Goal: Task Accomplishment & Management: Manage account settings

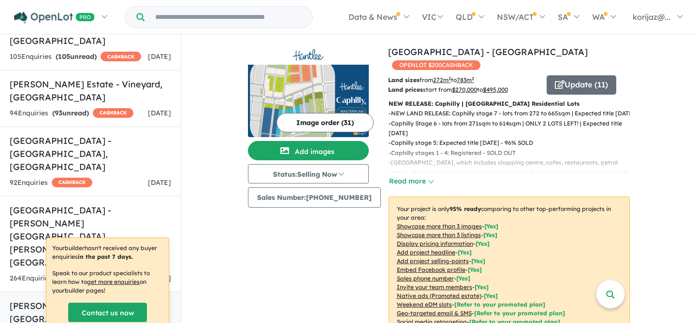
scroll to position [1959, 0]
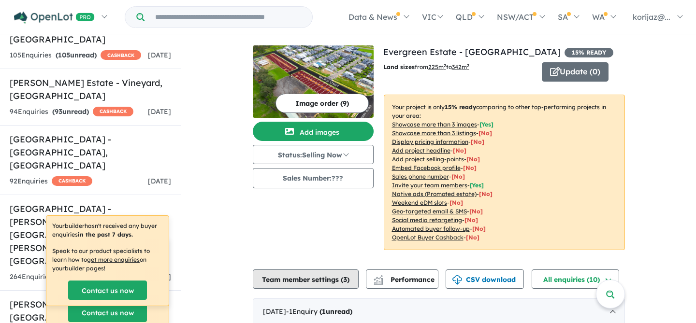
click at [318, 283] on button "Team member settings ( 3 )" at bounding box center [306, 279] width 106 height 19
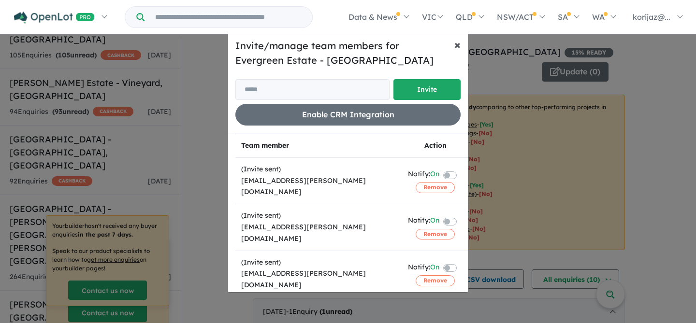
click at [456, 45] on span "×" at bounding box center [457, 44] width 6 height 15
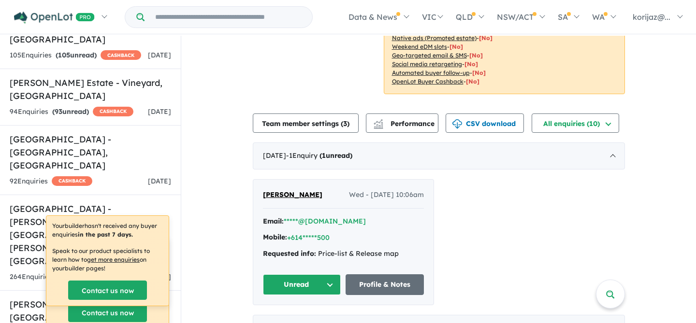
scroll to position [159, 0]
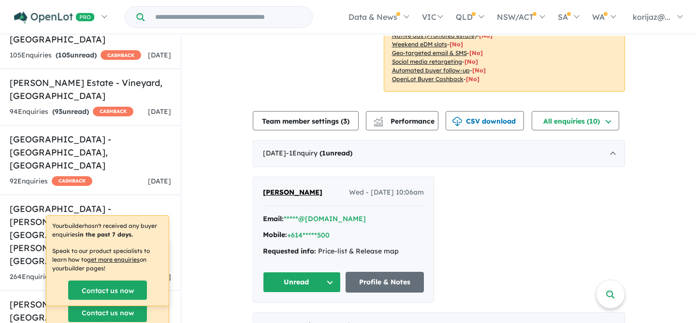
click at [214, 187] on div "View 34 projects in your account Evergreen Estate - Box Hill 15 % READY Land si…" at bounding box center [438, 186] width 515 height 619
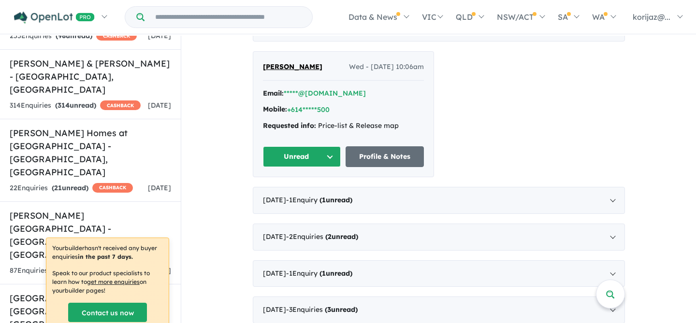
scroll to position [1438, 0]
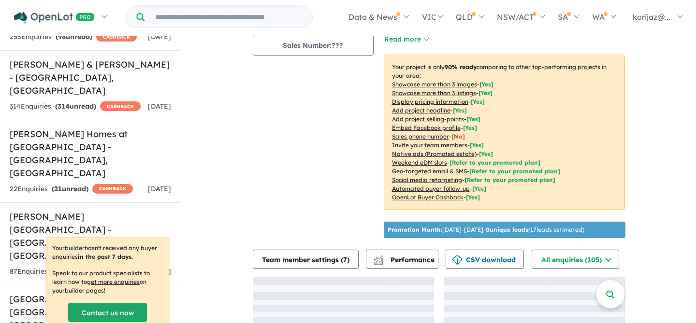
scroll to position [191, 0]
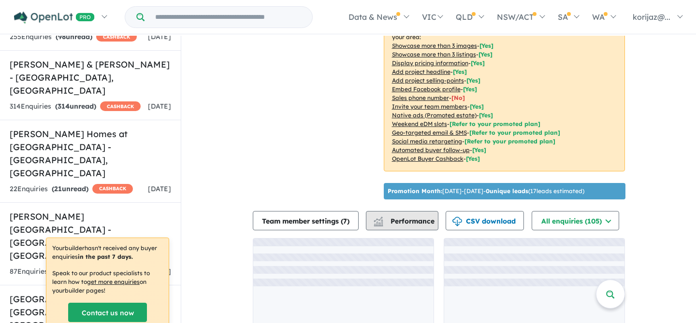
click at [397, 212] on button "Performance" at bounding box center [402, 220] width 73 height 19
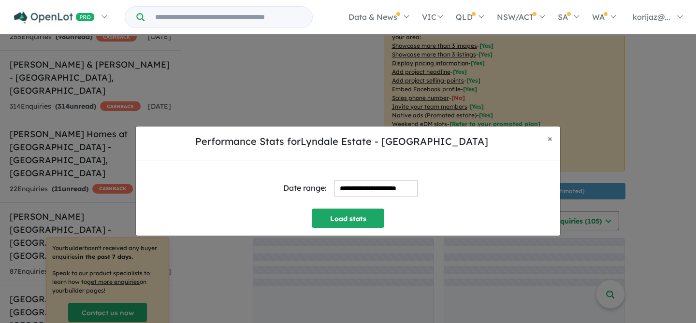
click at [378, 190] on input "**********" at bounding box center [376, 188] width 83 height 17
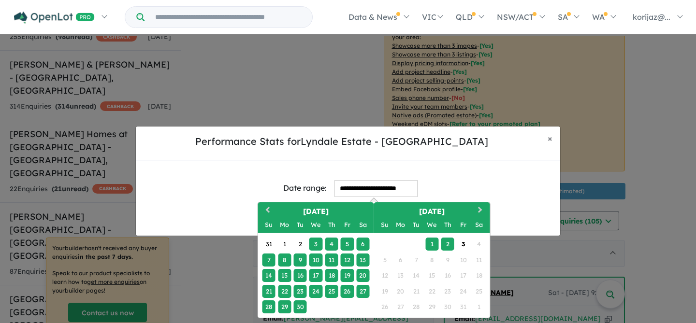
click at [332, 276] on div "18" at bounding box center [331, 275] width 13 height 13
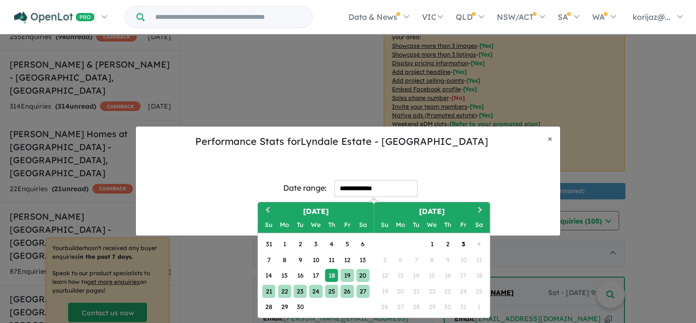
click at [362, 292] on div "27" at bounding box center [362, 291] width 13 height 13
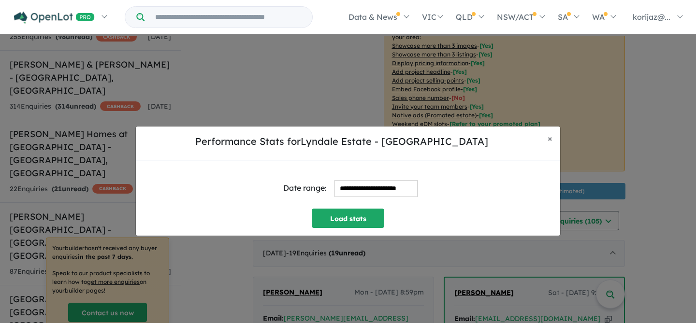
click at [360, 188] on input "**********" at bounding box center [376, 188] width 83 height 17
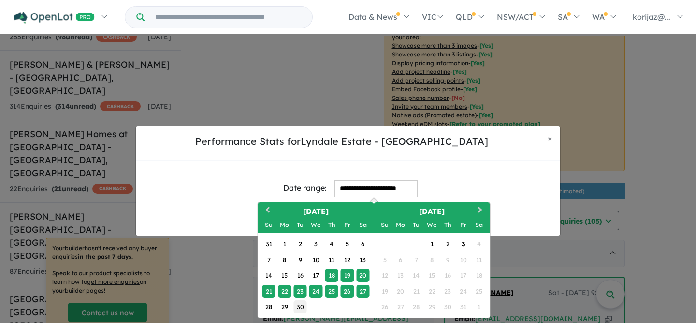
click at [300, 306] on div "30" at bounding box center [299, 307] width 13 height 13
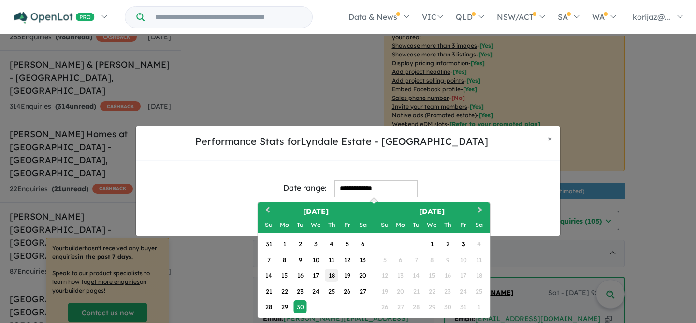
click at [331, 276] on div "18" at bounding box center [331, 275] width 13 height 13
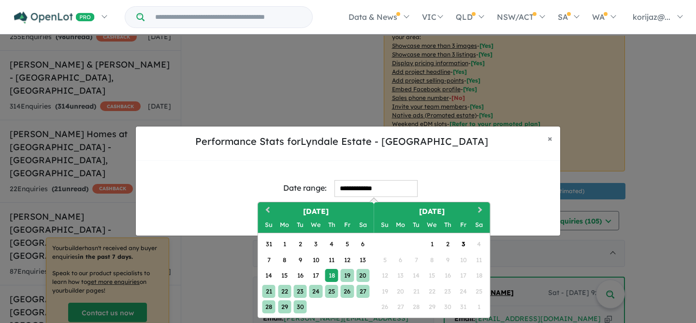
click at [301, 308] on div "30" at bounding box center [299, 307] width 13 height 13
type input "**********"
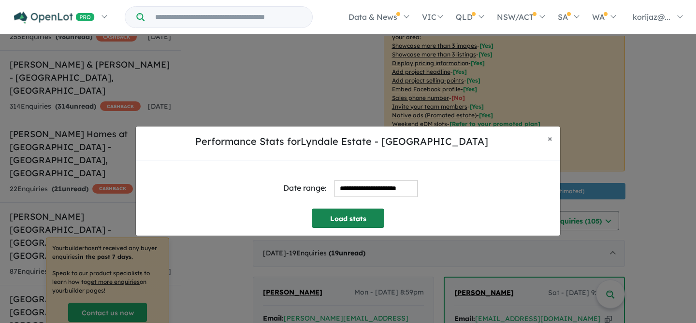
click at [374, 216] on button "Load stats" at bounding box center [348, 218] width 73 height 19
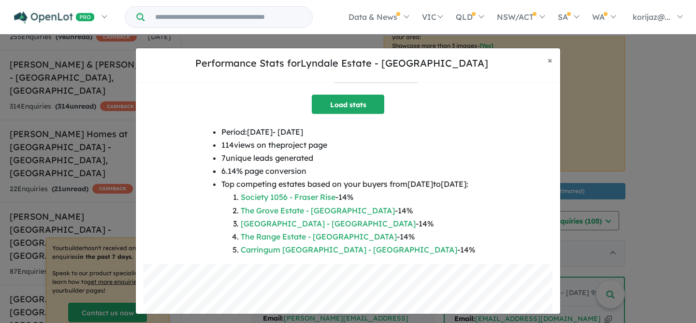
scroll to position [0, 0]
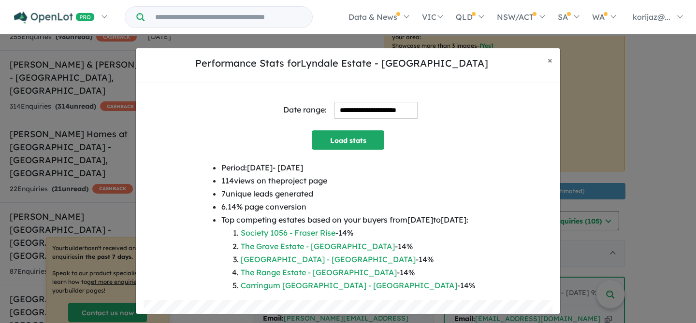
click at [380, 109] on input "**********" at bounding box center [376, 110] width 83 height 17
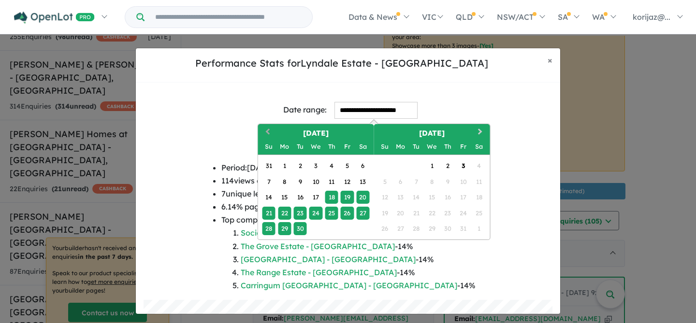
click at [265, 131] on button "Previous Month" at bounding box center [266, 132] width 15 height 15
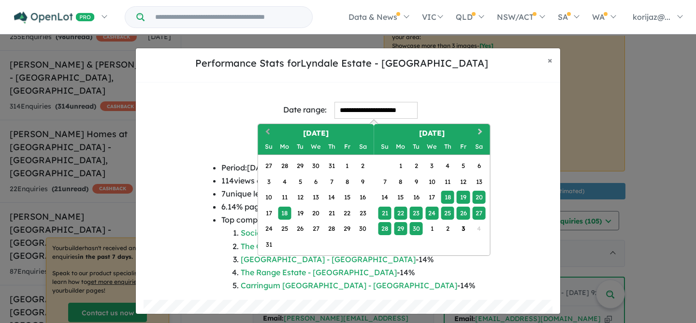
click at [265, 131] on button "Previous Month" at bounding box center [266, 132] width 15 height 15
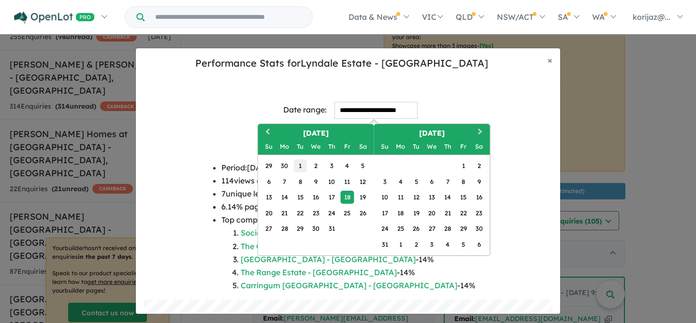
click at [300, 164] on div "1" at bounding box center [299, 166] width 13 height 13
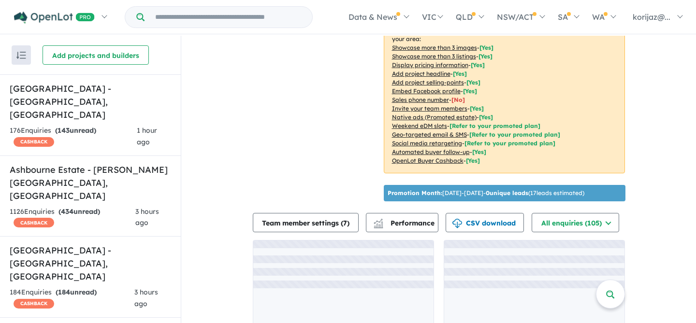
scroll to position [188, 0]
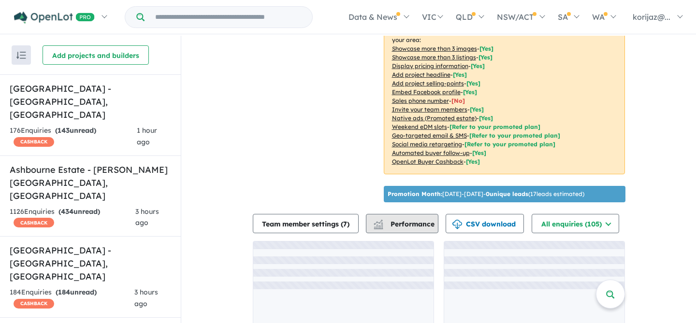
click at [404, 214] on button "Performance" at bounding box center [402, 223] width 73 height 19
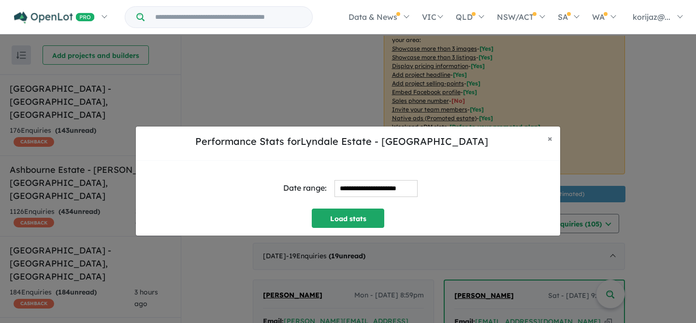
click at [359, 185] on input "**********" at bounding box center [376, 188] width 83 height 17
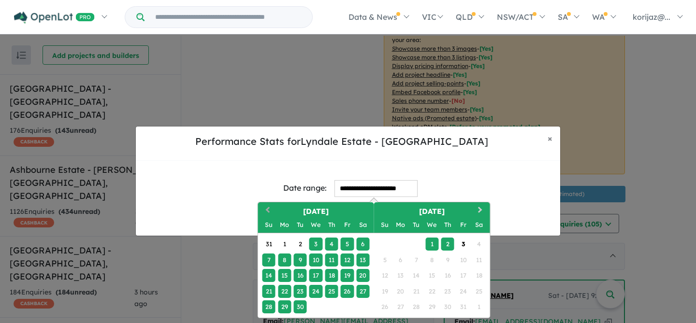
click at [267, 213] on button "Previous Month" at bounding box center [266, 211] width 15 height 15
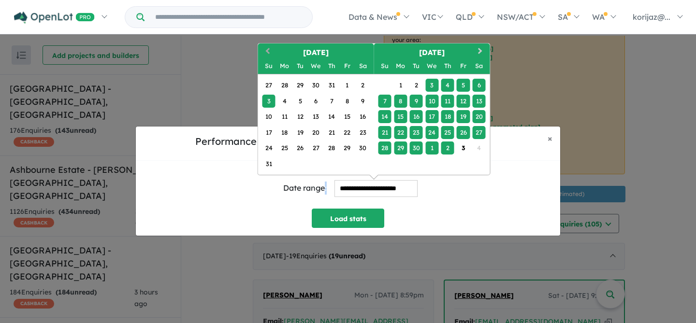
click at [267, 213] on div "Load stats" at bounding box center [348, 218] width 409 height 19
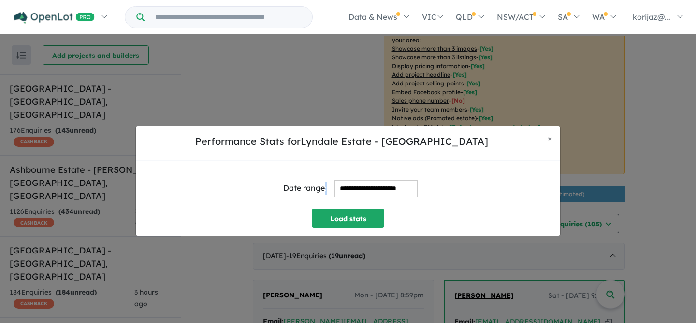
click at [337, 186] on input "**********" at bounding box center [376, 188] width 83 height 17
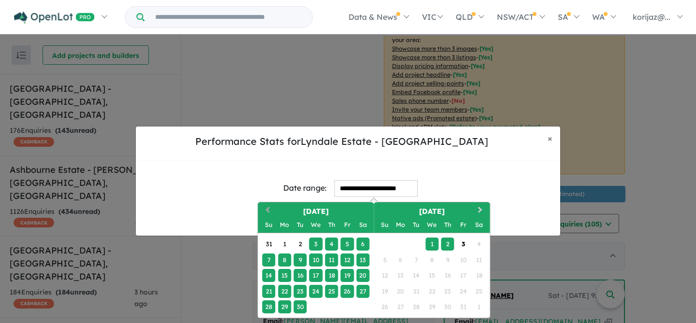
click at [264, 209] on button "Previous Month" at bounding box center [266, 211] width 15 height 15
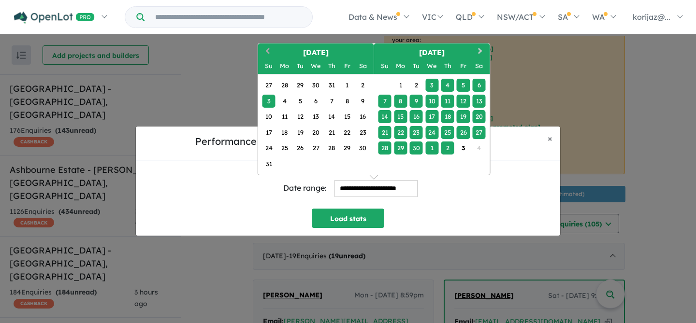
click at [265, 47] on button "Previous Month" at bounding box center [266, 51] width 15 height 15
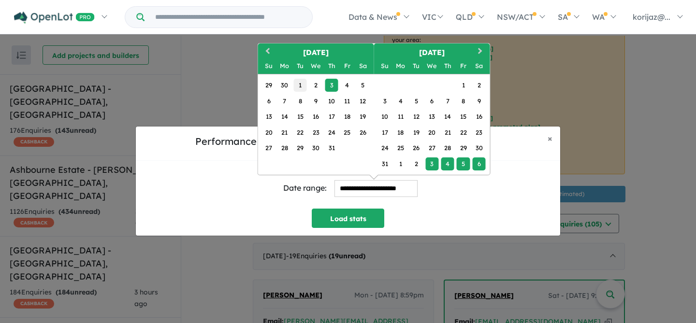
click at [301, 84] on div "1" at bounding box center [299, 85] width 13 height 13
click at [481, 48] on span "Next Month" at bounding box center [481, 51] width 0 height 12
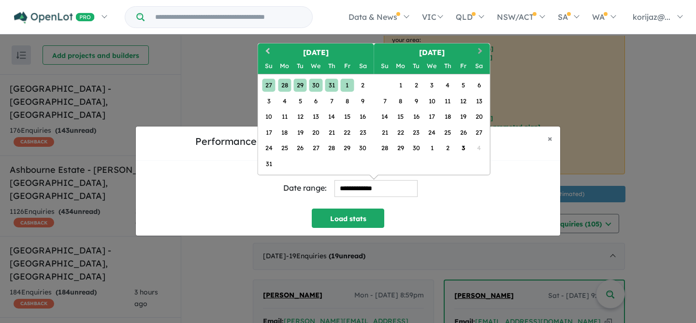
click at [481, 48] on span "Next Month" at bounding box center [481, 51] width 0 height 12
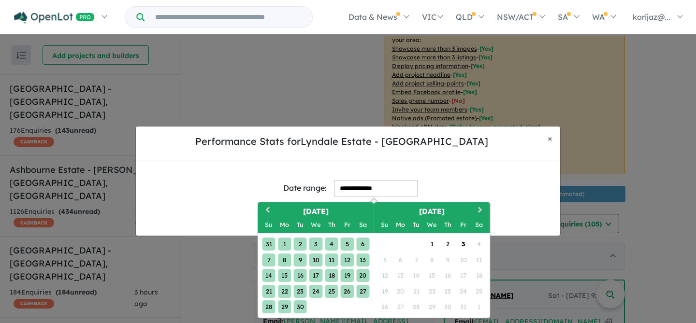
click at [303, 301] on div "30" at bounding box center [299, 307] width 13 height 13
type input "**********"
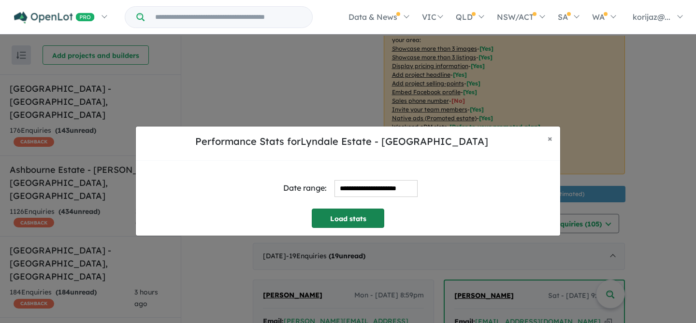
click at [343, 221] on button "Load stats" at bounding box center [348, 218] width 73 height 19
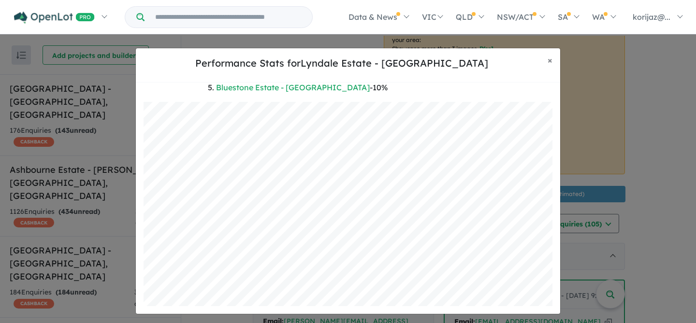
scroll to position [225, 0]
click at [553, 60] on button "× Close" at bounding box center [550, 60] width 20 height 24
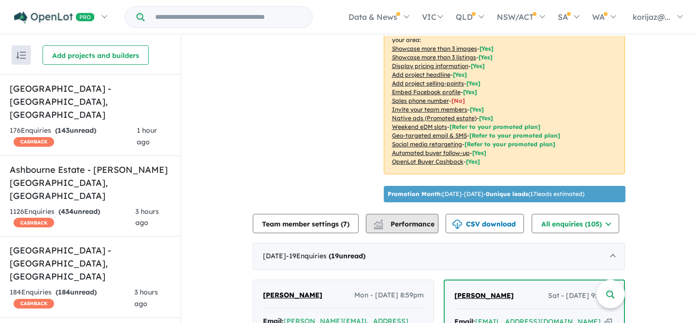
click at [420, 220] on span "Performance" at bounding box center [404, 224] width 59 height 9
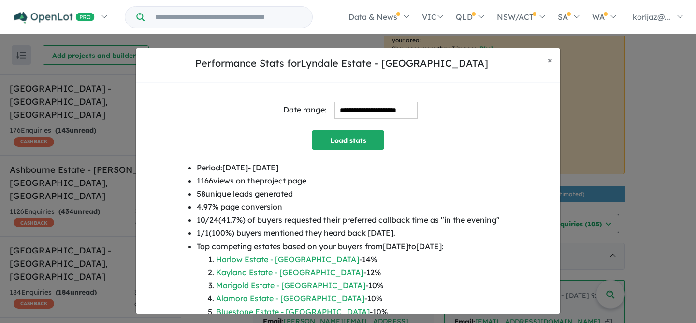
click at [377, 104] on input "**********" at bounding box center [376, 110] width 83 height 17
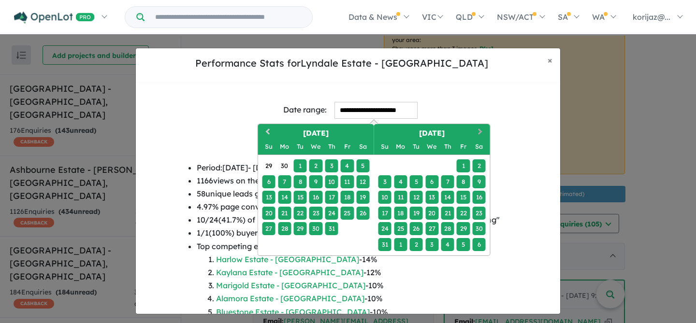
click at [483, 133] on button "Next Month" at bounding box center [481, 132] width 15 height 15
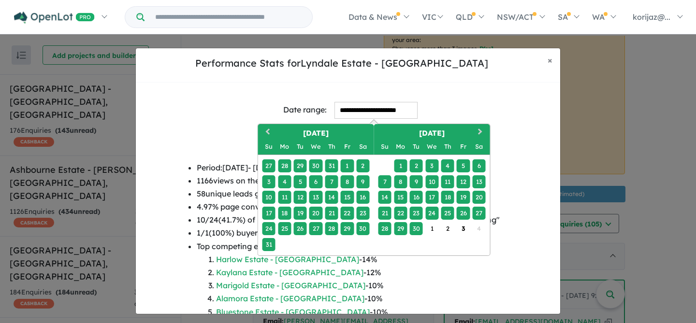
click at [400, 164] on div "1" at bounding box center [400, 166] width 13 height 13
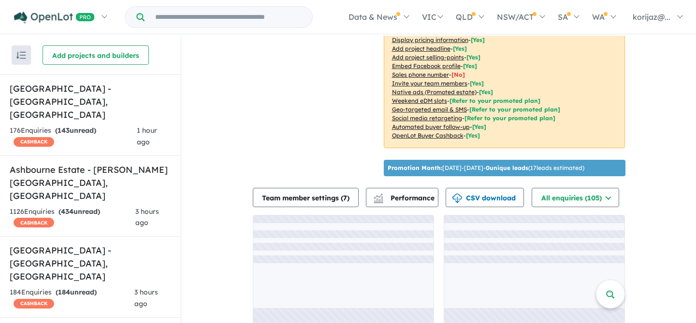
scroll to position [215, 0]
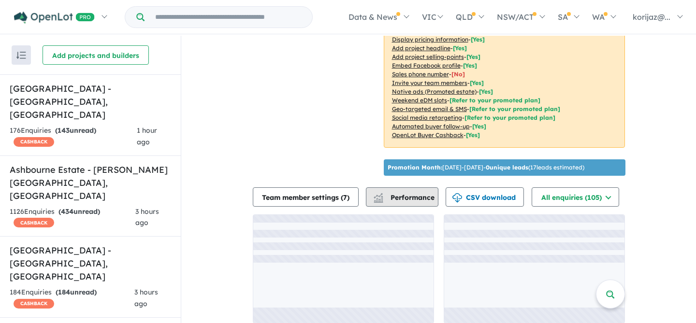
click at [390, 196] on span "Performance" at bounding box center [404, 197] width 59 height 9
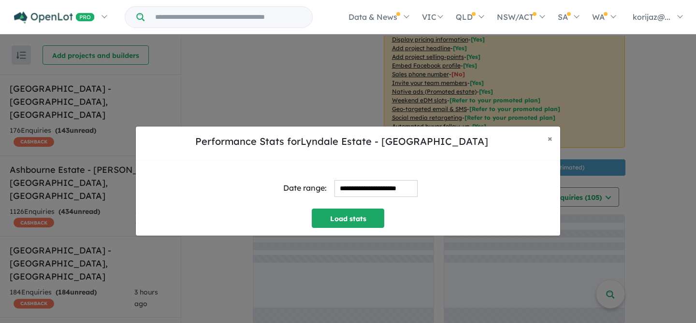
click at [374, 183] on input "**********" at bounding box center [376, 188] width 83 height 17
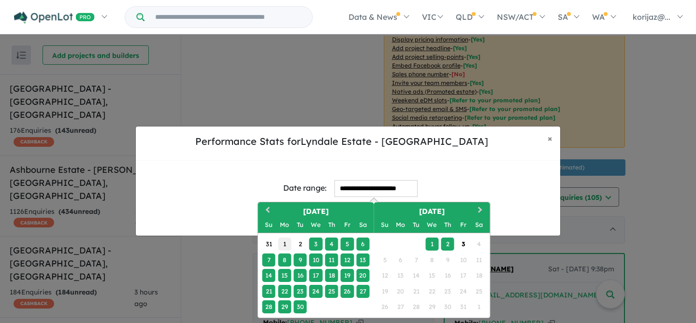
click at [286, 243] on div "1" at bounding box center [284, 244] width 13 height 13
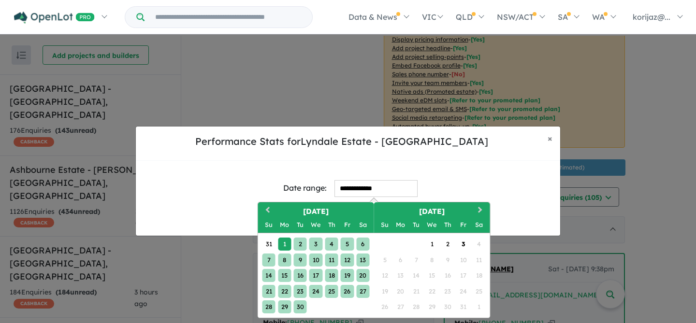
click at [301, 305] on div "30" at bounding box center [299, 307] width 13 height 13
type input "**********"
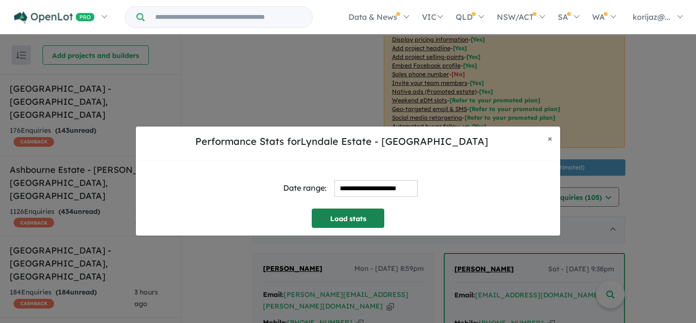
click at [373, 215] on button "Load stats" at bounding box center [348, 218] width 73 height 19
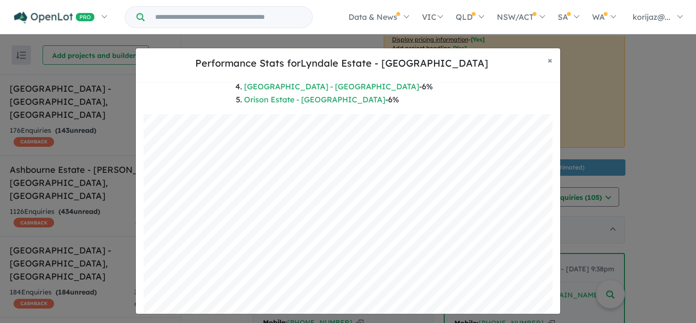
scroll to position [212, 0]
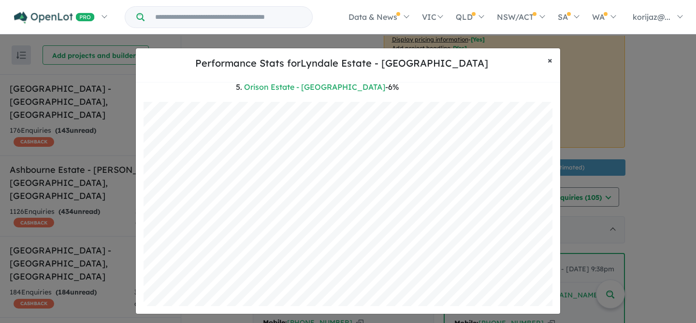
click at [551, 59] on span "×" at bounding box center [550, 60] width 5 height 11
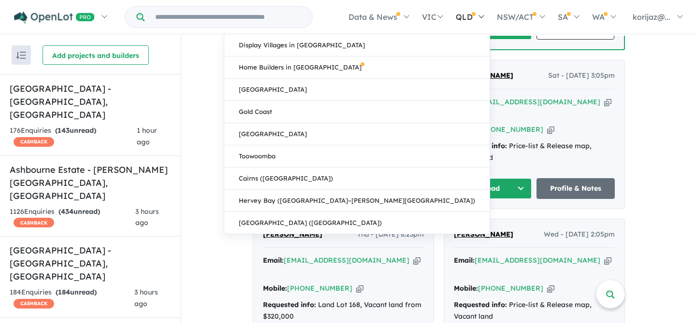
scroll to position [830, 0]
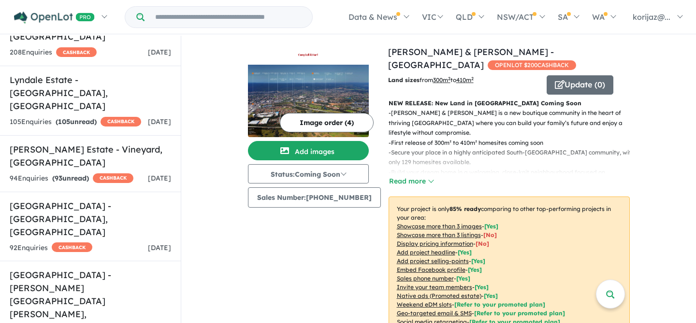
scroll to position [1905, 0]
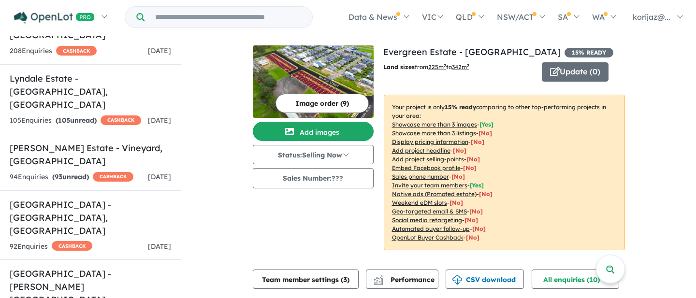
click at [486, 61] on div "View 34 projects in your account Evergreen Estate - Box Hill 15 % READY Land si…" at bounding box center [504, 153] width 242 height 217
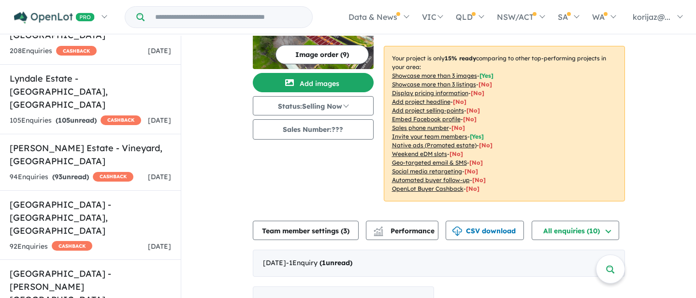
scroll to position [51, 0]
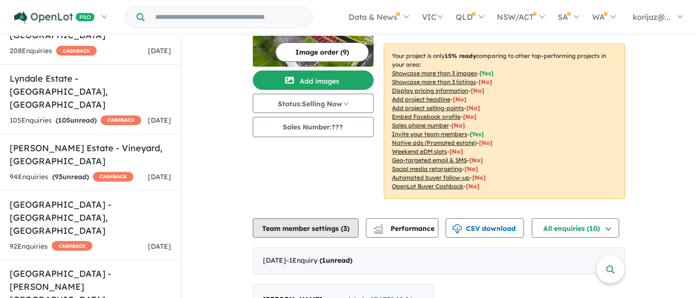
click at [337, 232] on button "Team member settings ( 3 )" at bounding box center [306, 228] width 106 height 19
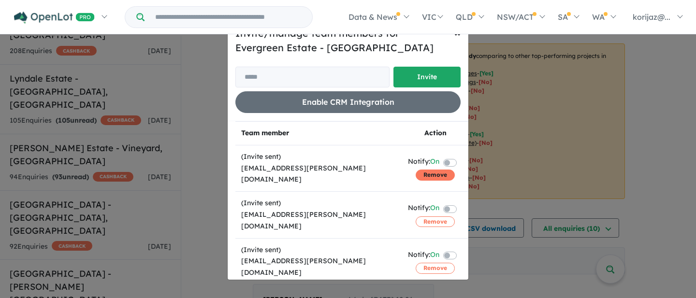
click at [439, 170] on button "Remove" at bounding box center [435, 175] width 39 height 11
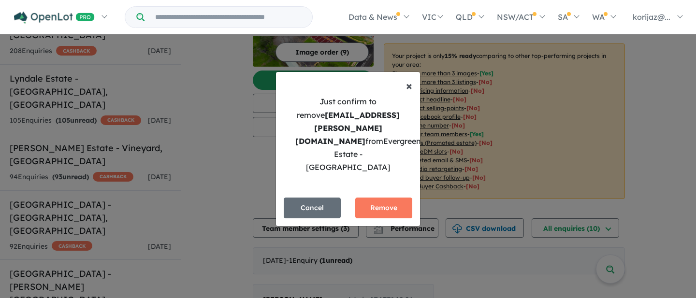
click at [406, 93] on span "×" at bounding box center [409, 85] width 6 height 15
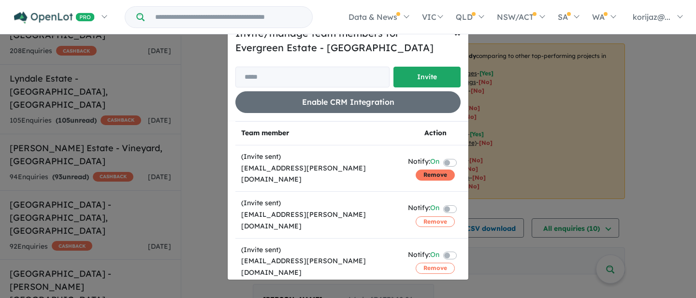
click at [441, 174] on button "Remove" at bounding box center [435, 175] width 39 height 11
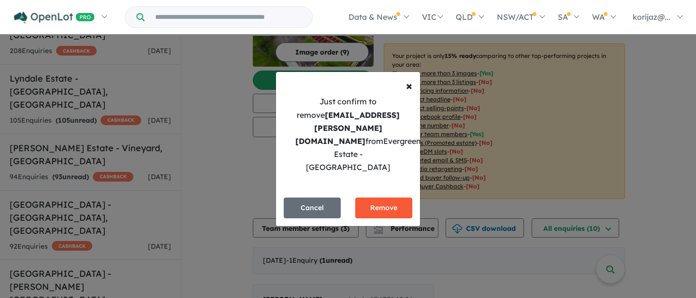
click at [380, 198] on button "Remove" at bounding box center [383, 208] width 57 height 21
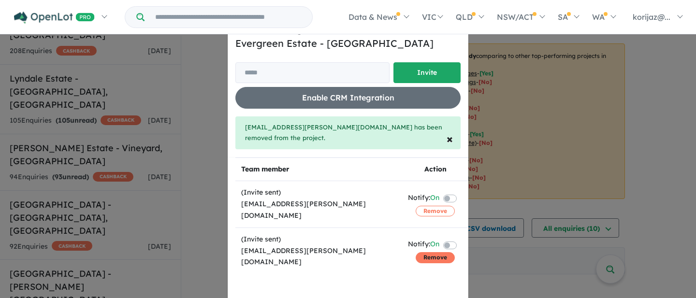
click at [439, 252] on button "Remove" at bounding box center [435, 257] width 39 height 11
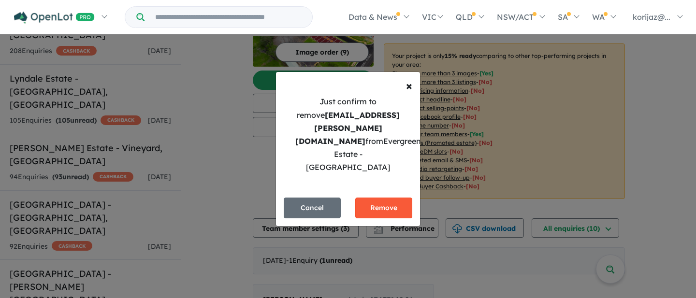
click at [397, 198] on button "Remove" at bounding box center [383, 208] width 57 height 21
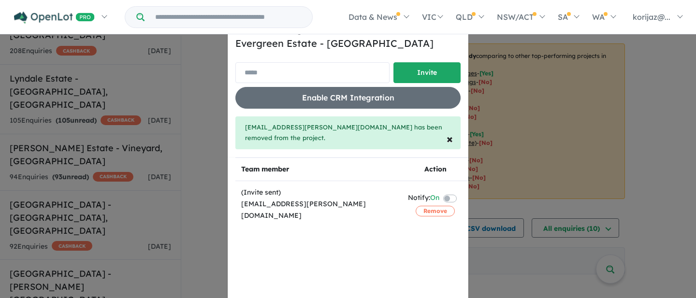
click at [301, 75] on input "email" at bounding box center [312, 72] width 154 height 21
paste input "**********"
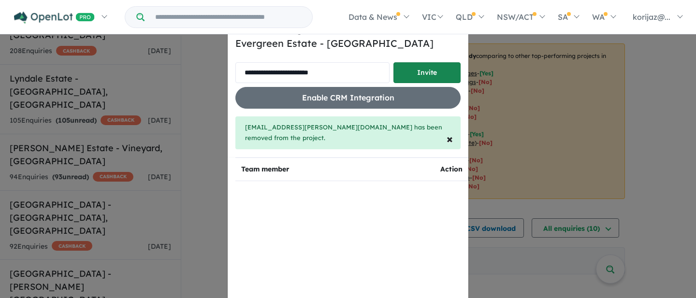
type input "**********"
click at [433, 68] on button "Invite" at bounding box center [427, 72] width 67 height 21
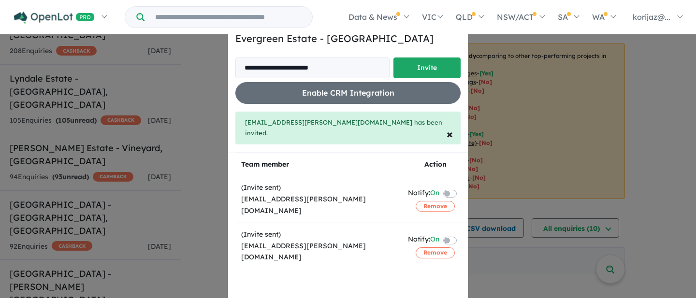
scroll to position [0, 0]
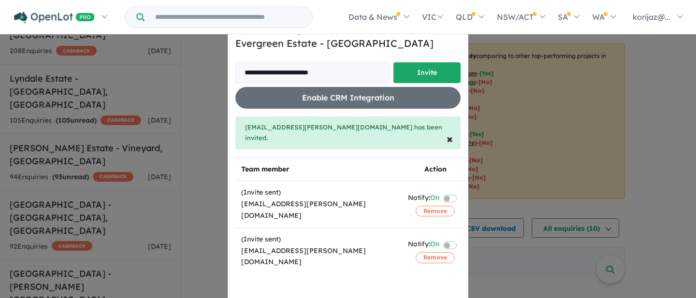
click at [502, 51] on div "**********" at bounding box center [348, 149] width 696 height 298
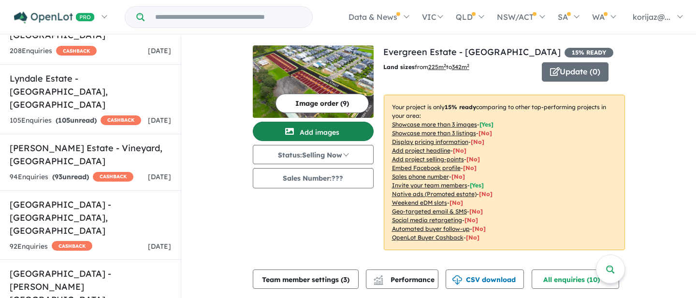
click at [328, 133] on button "Add images" at bounding box center [313, 131] width 121 height 19
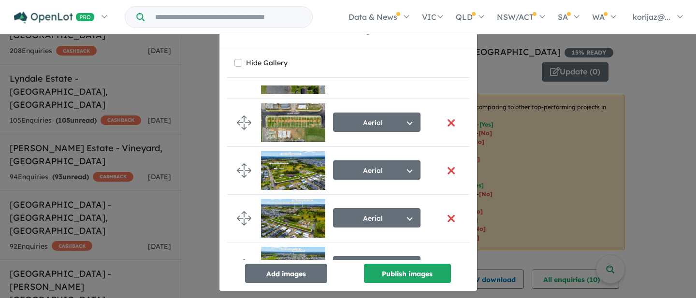
scroll to position [194, 0]
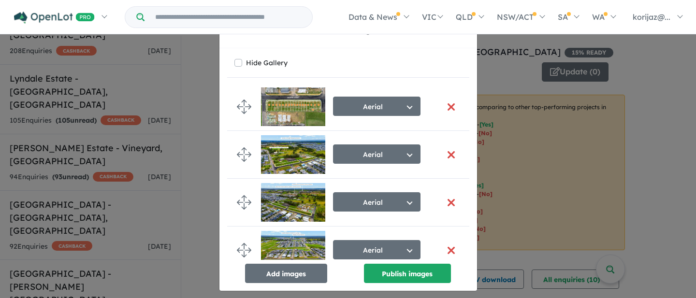
click at [538, 100] on div "Re-order images × Close Hide Gallery Aerial Select image tag Aerial Location Ma…" at bounding box center [348, 149] width 696 height 298
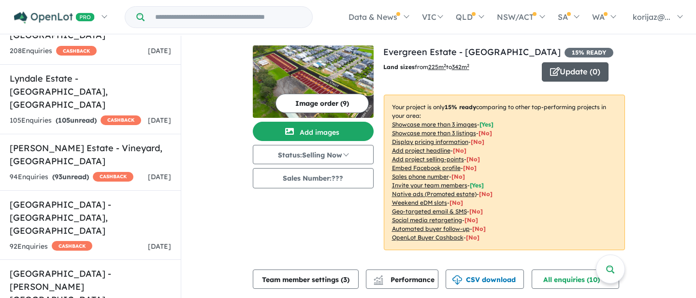
click at [563, 69] on button "Update ( 0 )" at bounding box center [575, 71] width 67 height 19
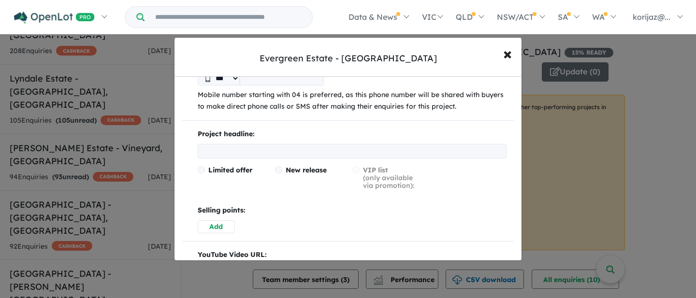
scroll to position [133, 0]
click at [306, 151] on input "text" at bounding box center [352, 151] width 309 height 15
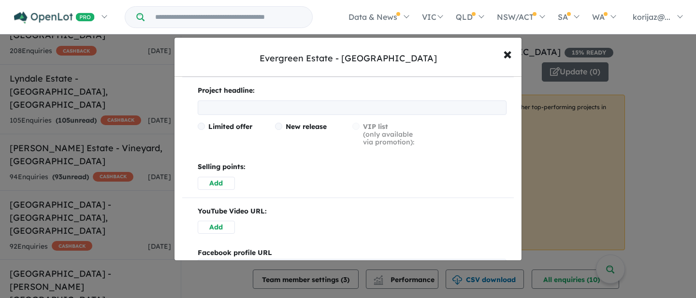
scroll to position [190, 0]
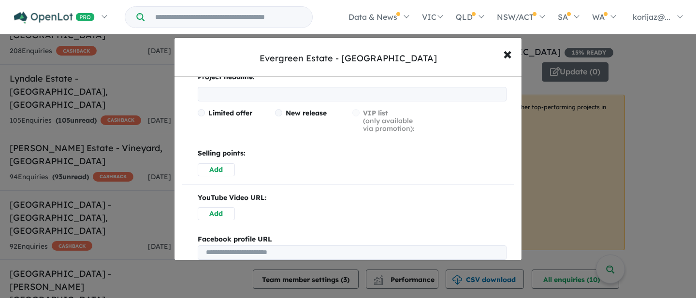
click at [273, 157] on p "Selling points:" at bounding box center [352, 154] width 309 height 12
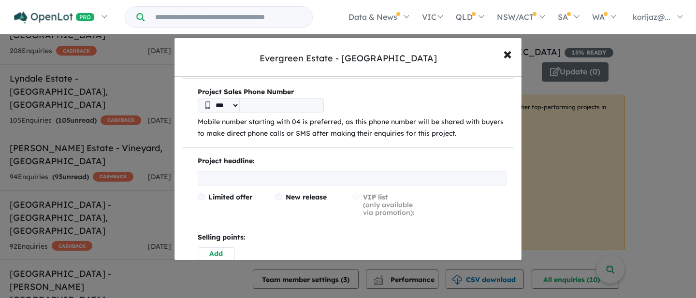
scroll to position [0, 0]
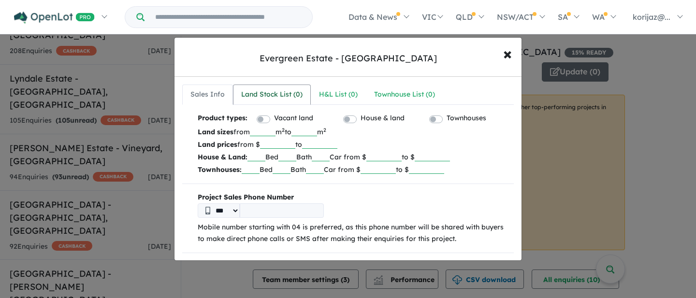
click at [287, 102] on link "Land Stock List ( 0 )" at bounding box center [272, 95] width 78 height 20
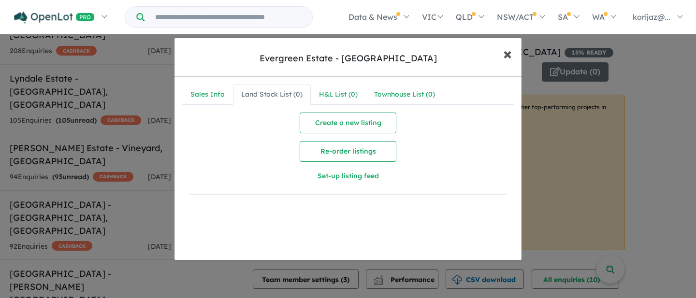
click at [508, 54] on span "×" at bounding box center [507, 53] width 9 height 21
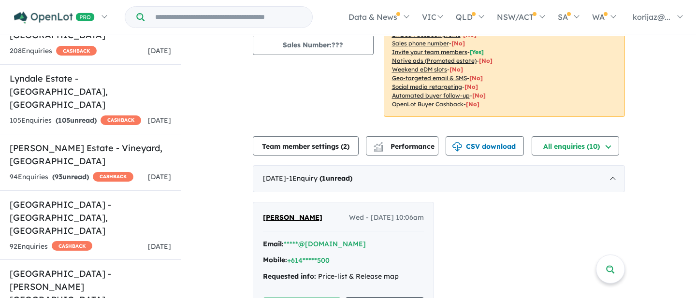
scroll to position [134, 0]
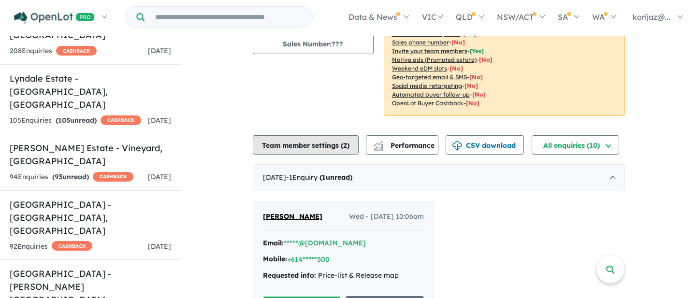
click at [328, 146] on button "Team member settings ( 2 )" at bounding box center [306, 144] width 106 height 19
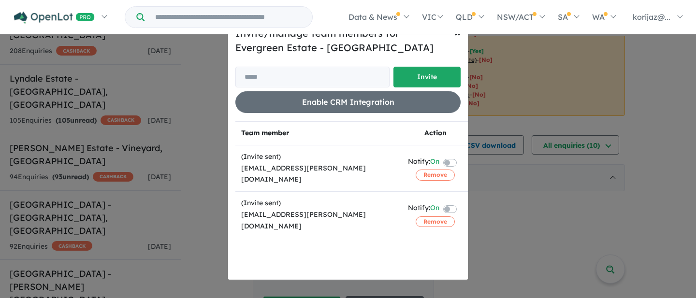
click at [512, 49] on div "Invite/manage team members for Evergreen Estate - Box Hill Invite Enable CRM In…" at bounding box center [348, 149] width 696 height 298
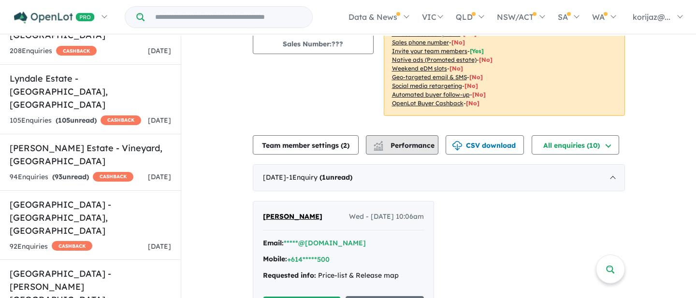
click at [411, 144] on span "Performance" at bounding box center [404, 145] width 59 height 9
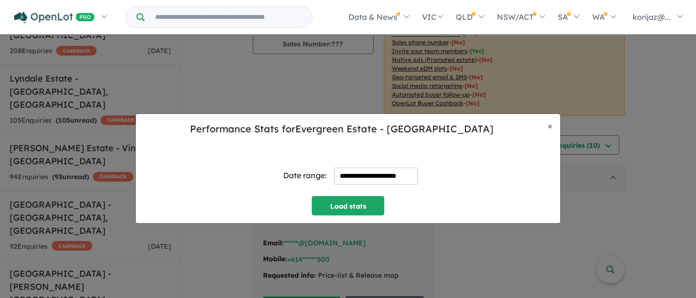
click at [389, 172] on input "**********" at bounding box center [376, 176] width 83 height 17
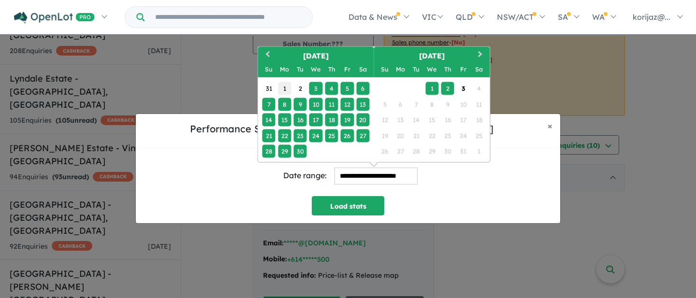
click at [290, 88] on div "1" at bounding box center [284, 88] width 13 height 13
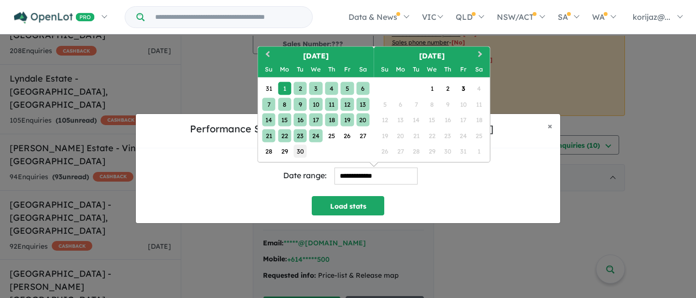
click at [299, 149] on div "30" at bounding box center [299, 151] width 13 height 13
type input "**********"
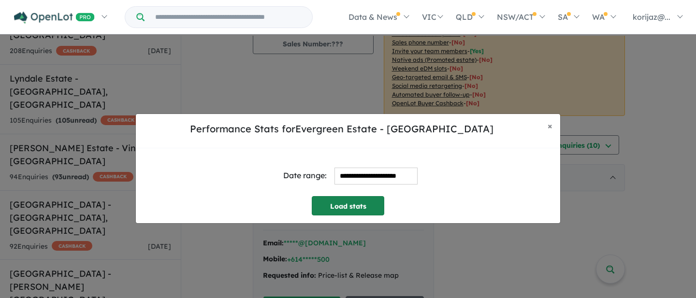
click at [350, 208] on button "Load stats" at bounding box center [348, 205] width 73 height 19
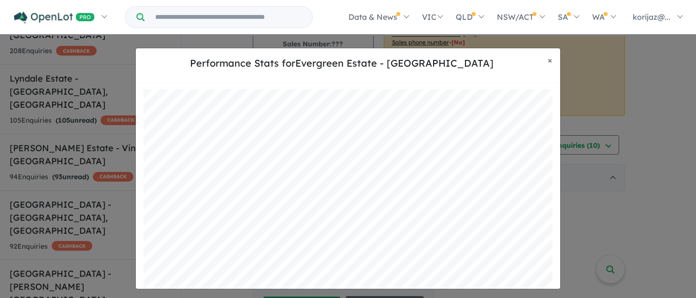
scroll to position [133, 0]
click at [552, 61] on span "×" at bounding box center [550, 60] width 5 height 11
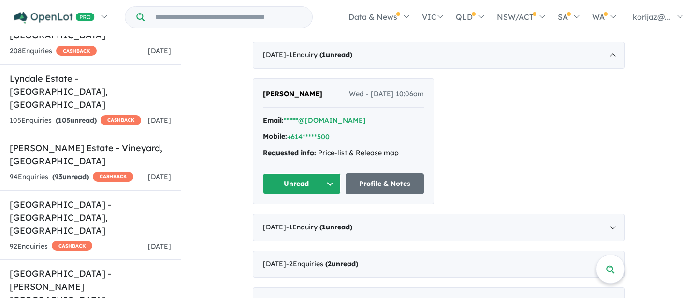
scroll to position [259, 0]
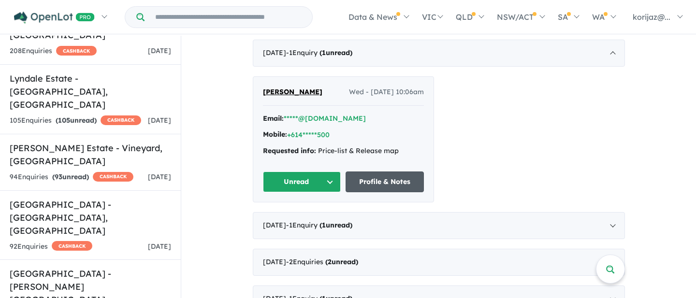
click at [385, 185] on link "Profile & Notes" at bounding box center [385, 182] width 78 height 21
click at [393, 226] on div "August 2025 - 1 Enquir y ( 1 unread)" at bounding box center [439, 225] width 372 height 27
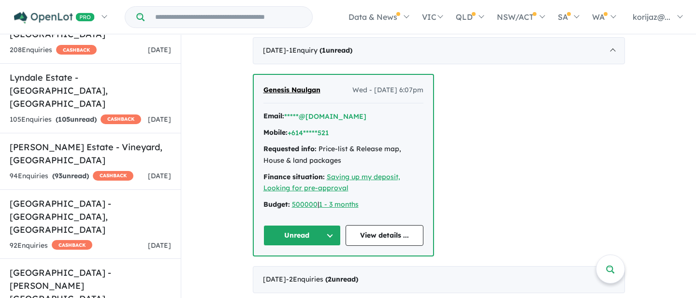
scroll to position [298, 0]
click at [379, 239] on link "View details ..." at bounding box center [385, 235] width 78 height 21
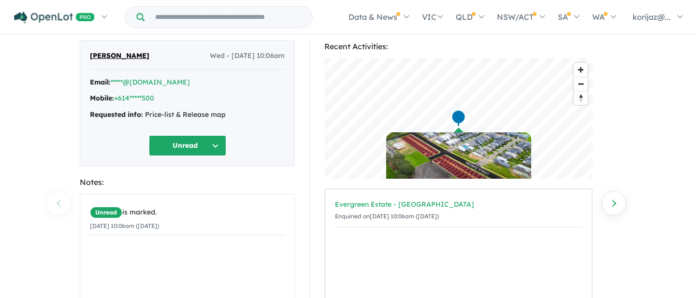
scroll to position [16, 0]
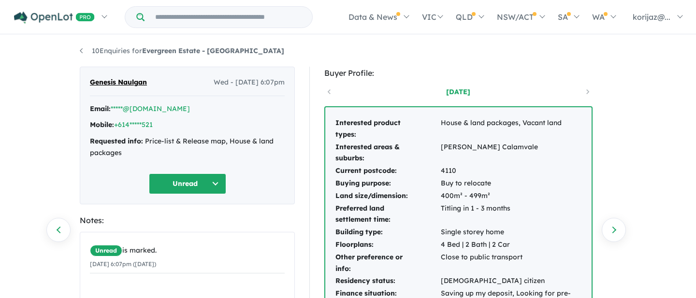
click at [470, 106] on div "Interested product types: House & land packages, Vacant land Interested areas &…" at bounding box center [458, 241] width 268 height 271
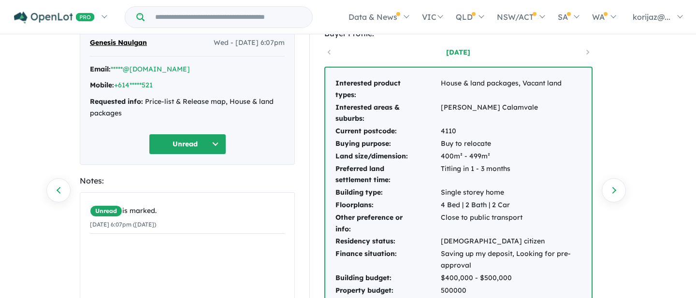
scroll to position [43, 0]
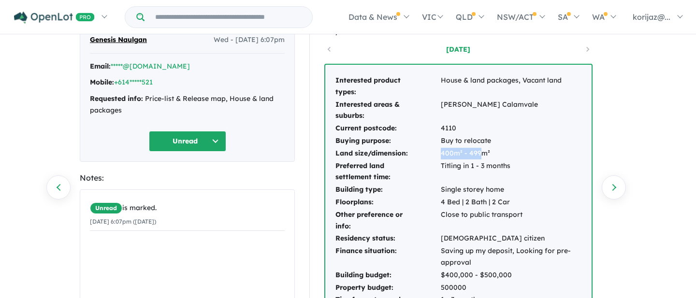
drag, startPoint x: 440, startPoint y: 154, endPoint x: 480, endPoint y: 155, distance: 39.7
click at [480, 155] on td "400m² - 499m²" at bounding box center [511, 153] width 142 height 13
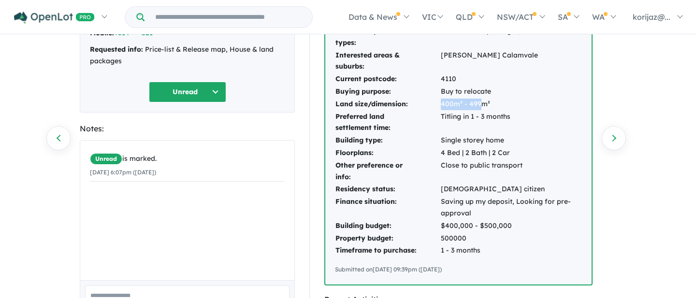
scroll to position [94, 0]
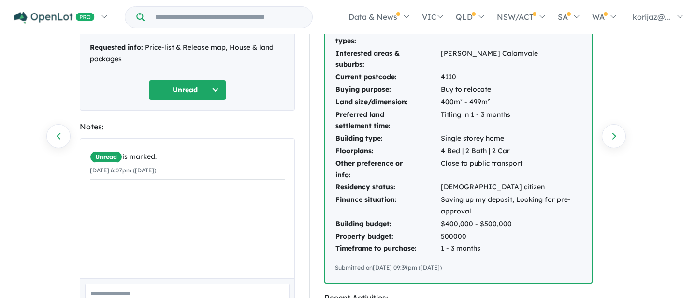
click at [480, 223] on td "$400,000 - $500,000" at bounding box center [511, 224] width 142 height 13
drag, startPoint x: 468, startPoint y: 235, endPoint x: 440, endPoint y: 235, distance: 28.0
click at [440, 235] on td "500000" at bounding box center [511, 237] width 142 height 13
click at [471, 237] on td "500000" at bounding box center [511, 237] width 142 height 13
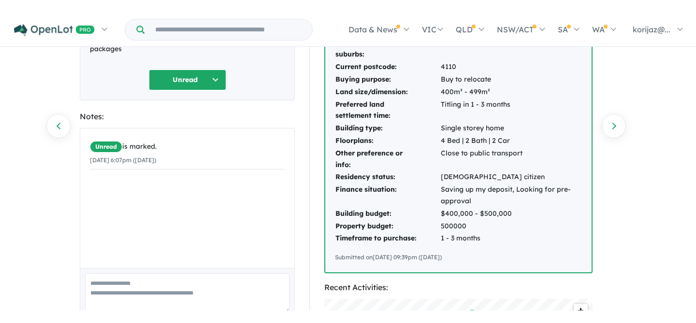
scroll to position [0, 0]
